Goal: Transaction & Acquisition: Book appointment/travel/reservation

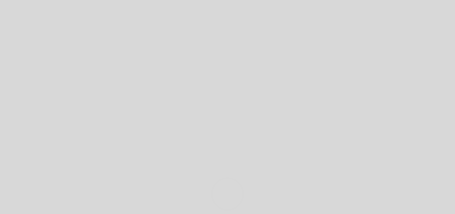
select select "es"
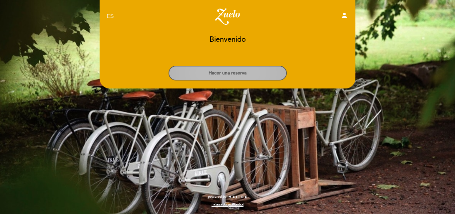
click at [243, 75] on button "Hacer una reserva" at bounding box center [228, 73] width 118 height 15
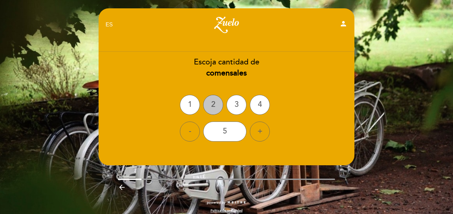
click at [221, 99] on div "2" at bounding box center [213, 105] width 20 height 20
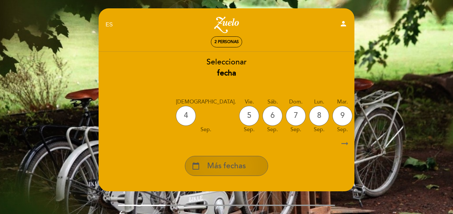
click at [230, 158] on div "calendar_today Más fechas" at bounding box center [226, 166] width 83 height 20
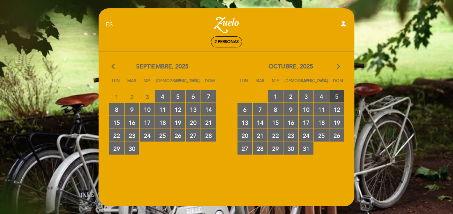
click at [336, 90] on span "5 RESERVAS DISPONIBLES" at bounding box center [337, 96] width 15 height 12
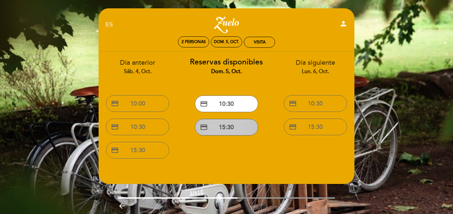
click at [248, 122] on button "credit_card 15:30" at bounding box center [226, 127] width 63 height 17
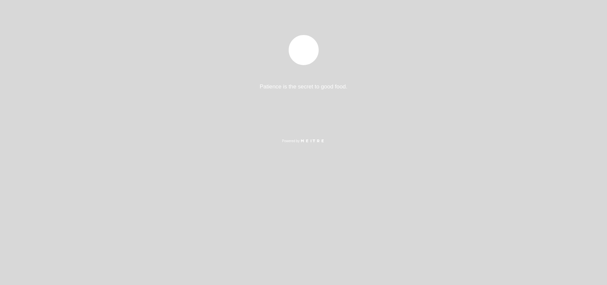
select select "es"
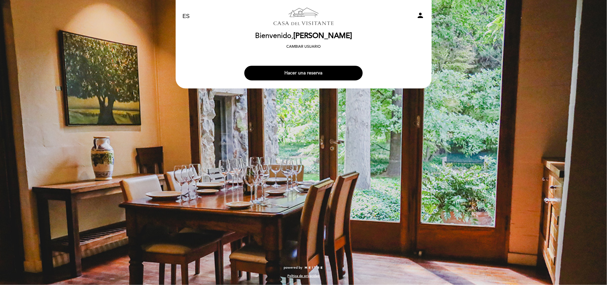
click at [332, 68] on button "Hacer una reserva" at bounding box center [303, 73] width 118 height 15
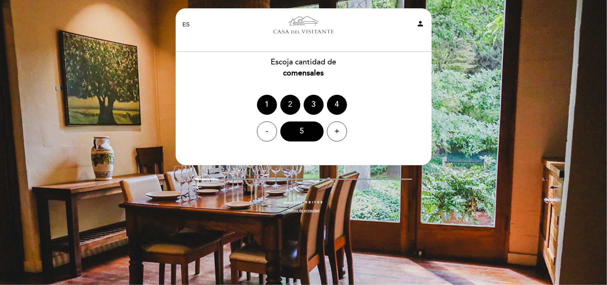
click at [291, 101] on div "2" at bounding box center [290, 105] width 20 height 20
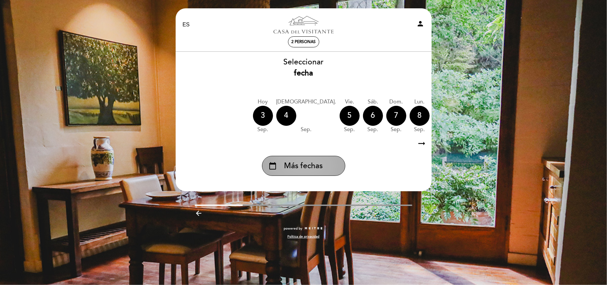
click at [304, 167] on span "Más fechas" at bounding box center [303, 165] width 39 height 11
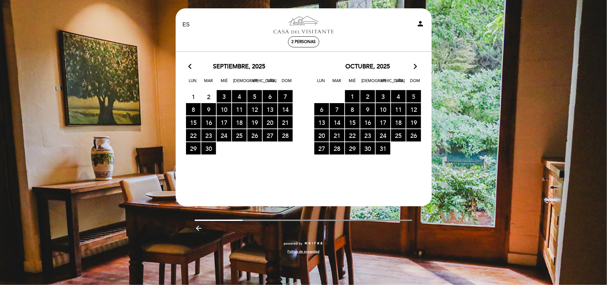
click at [409, 98] on span "5 RESERVAS DISPONIBLES" at bounding box center [413, 96] width 15 height 12
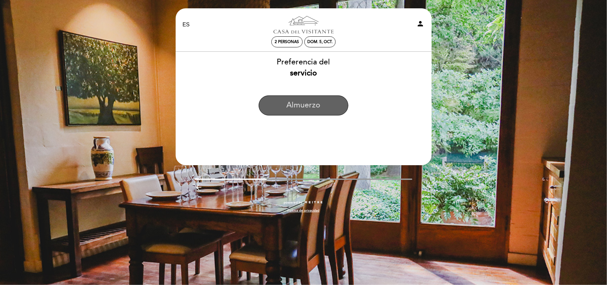
click at [317, 108] on button "Almuerzo" at bounding box center [304, 105] width 90 height 20
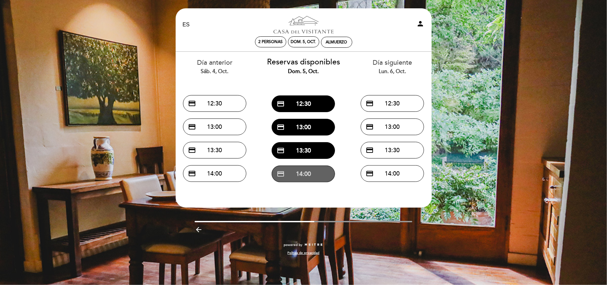
click at [305, 169] on button "credit_card 14:00" at bounding box center [303, 173] width 63 height 17
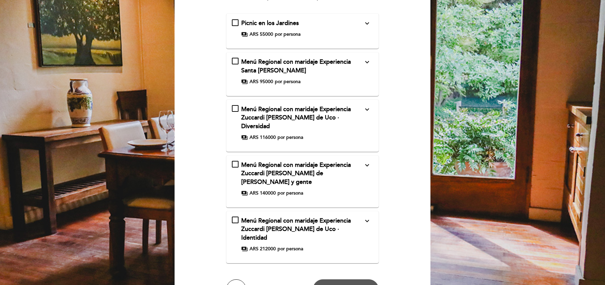
scroll to position [105, 0]
